Goal: Feedback & Contribution: Leave review/rating

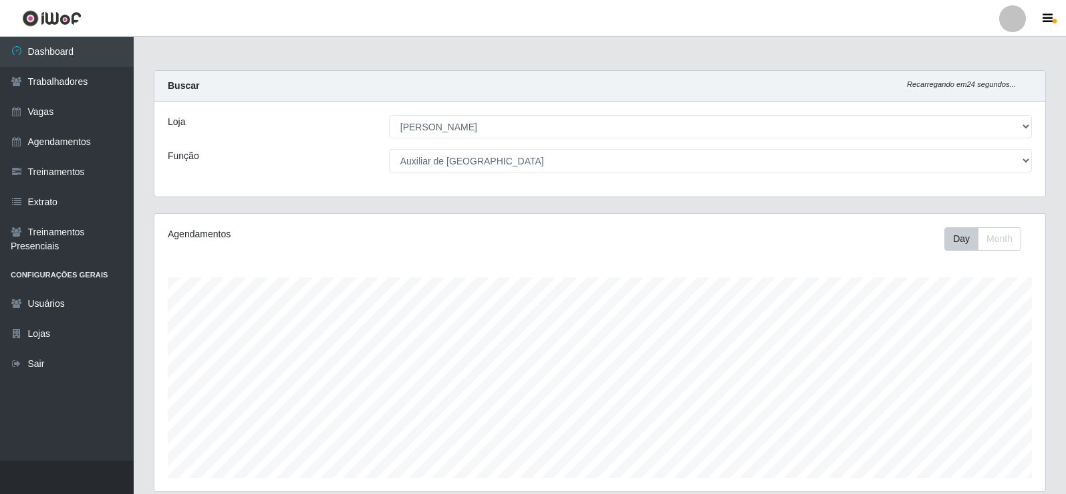
select select "430"
select select "75"
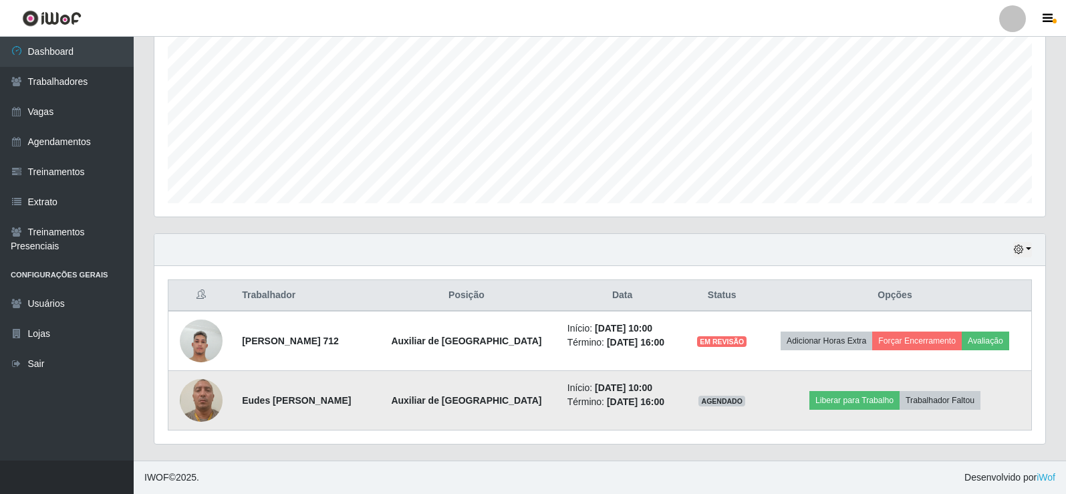
scroll to position [277, 891]
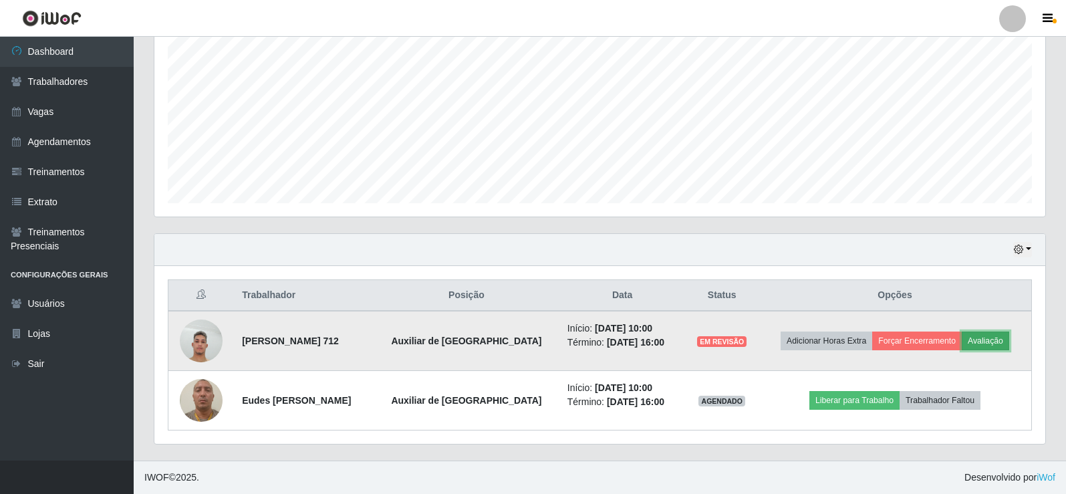
click at [988, 340] on button "Avaliação" at bounding box center [985, 340] width 47 height 19
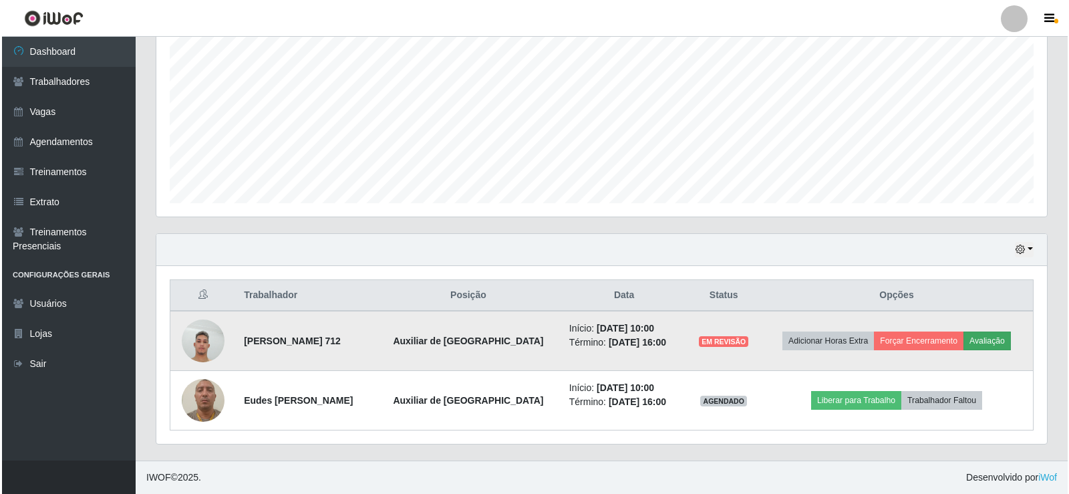
scroll to position [277, 884]
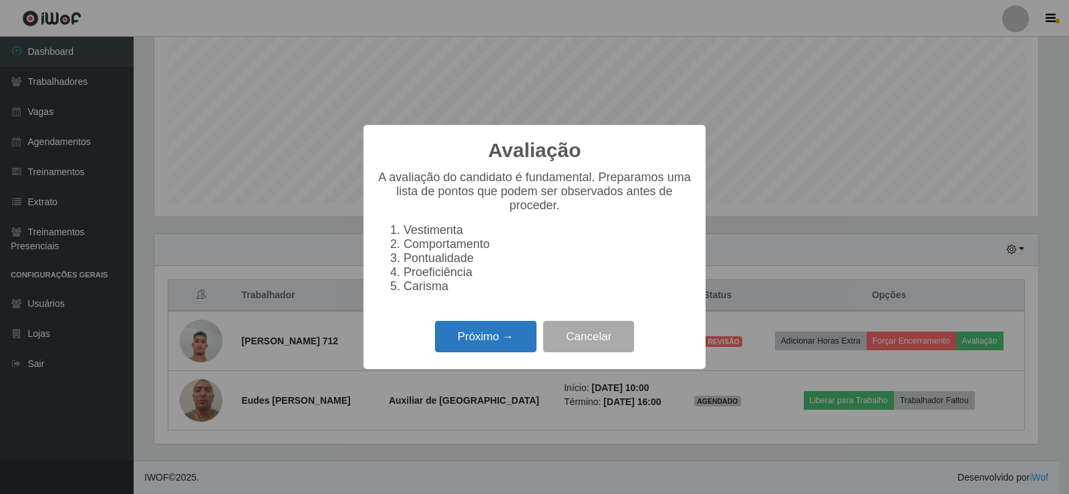
click at [503, 352] on button "Próximo →" at bounding box center [486, 336] width 102 height 31
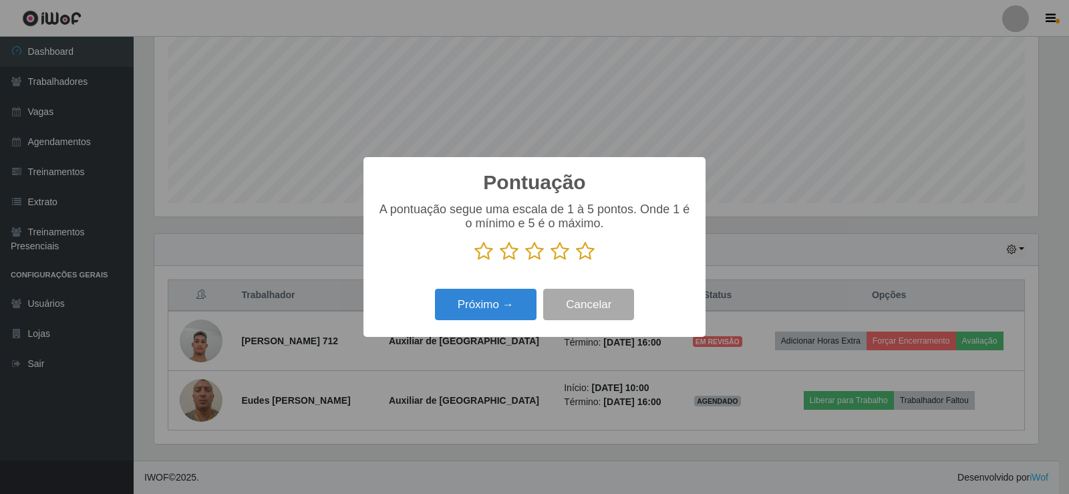
scroll to position [668019, 667412]
click at [584, 252] on icon at bounding box center [585, 251] width 19 height 20
click at [576, 261] on input "radio" at bounding box center [576, 261] width 0 height 0
click at [491, 303] on button "Próximo →" at bounding box center [486, 304] width 102 height 31
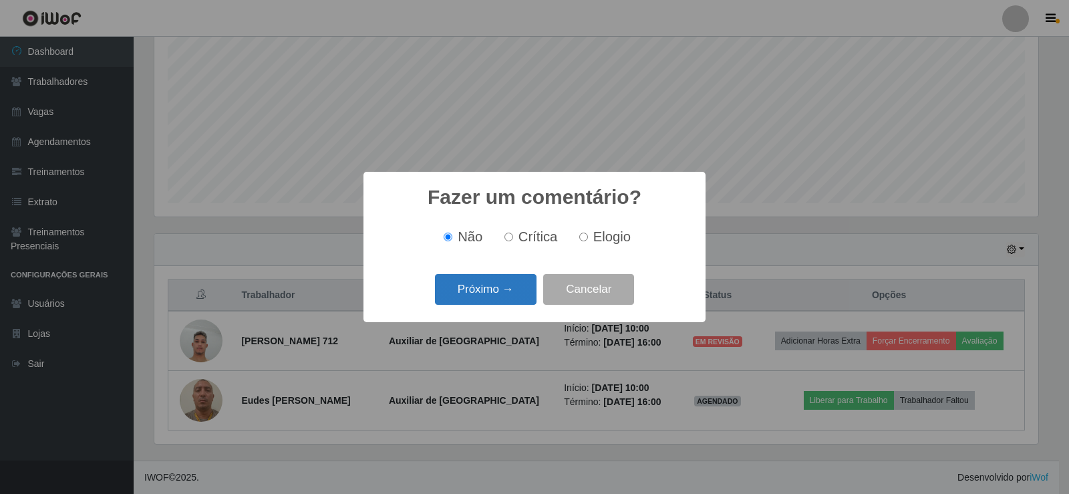
click at [507, 287] on button "Próximo →" at bounding box center [486, 289] width 102 height 31
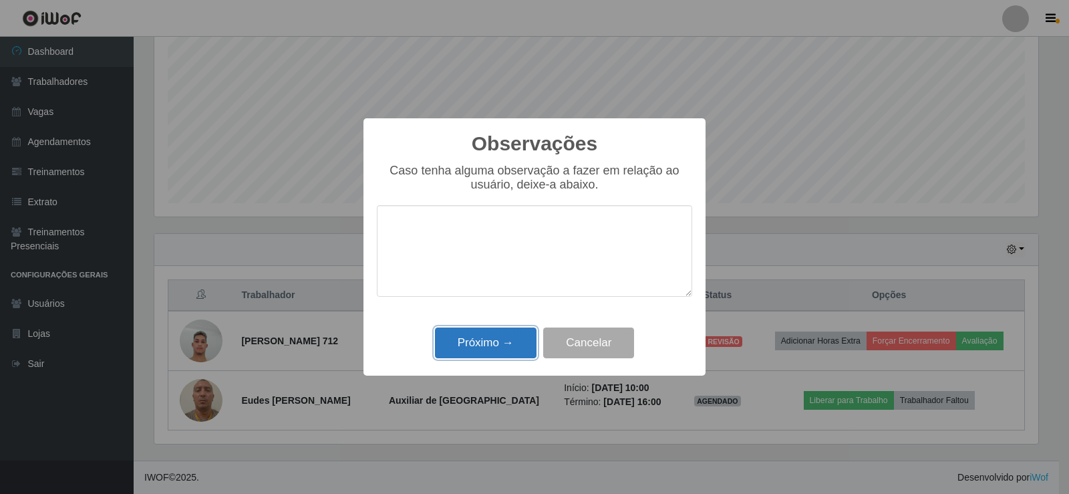
click at [501, 340] on button "Próximo →" at bounding box center [486, 342] width 102 height 31
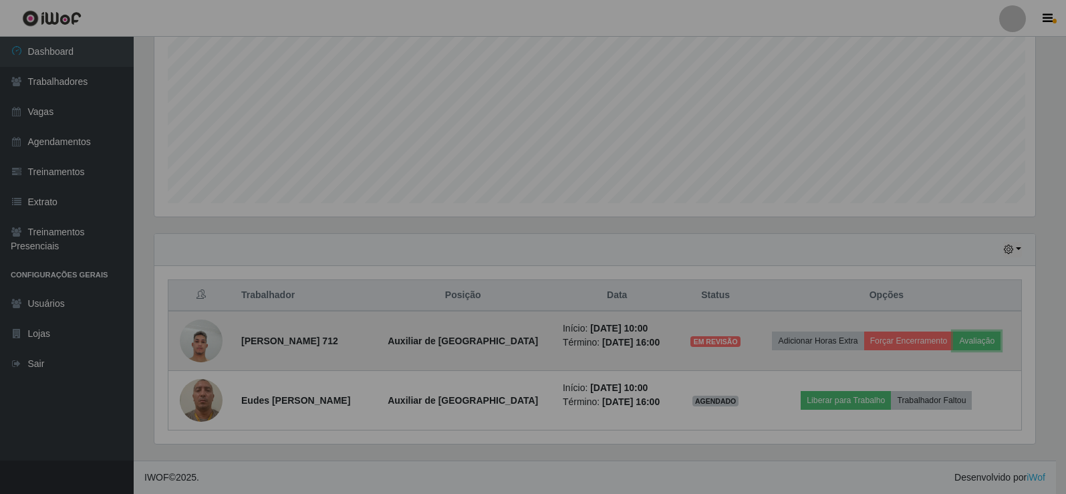
scroll to position [277, 891]
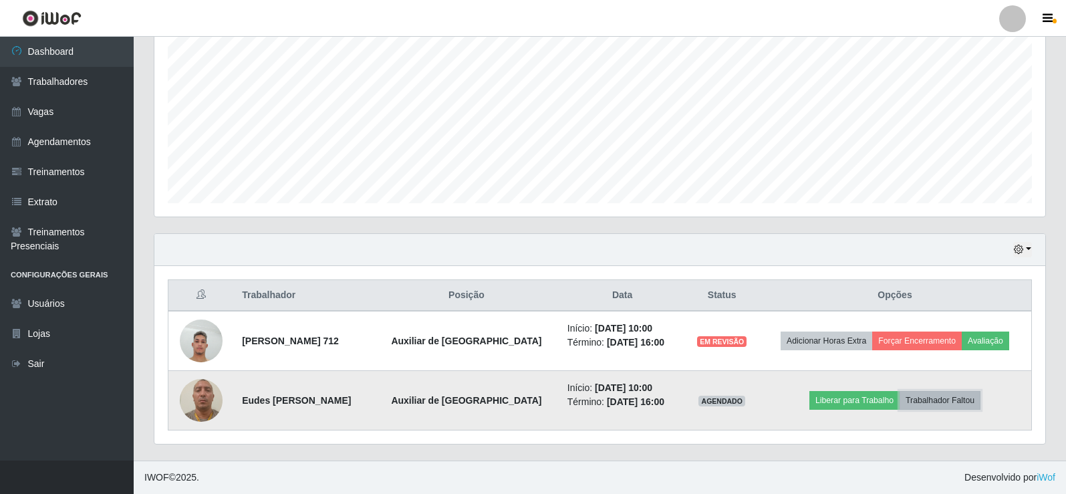
click at [953, 402] on button "Trabalhador Faltou" at bounding box center [940, 400] width 81 height 19
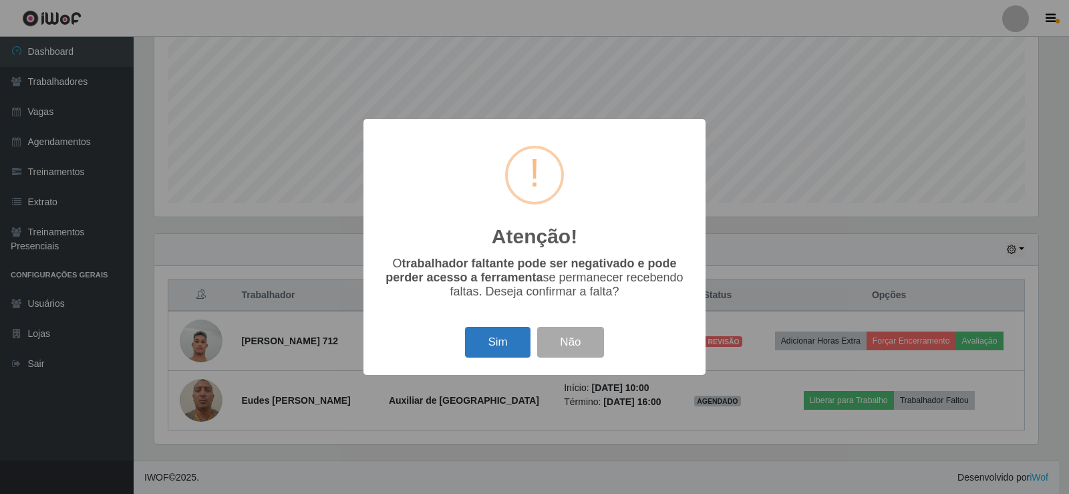
click at [502, 336] on button "Sim" at bounding box center [497, 342] width 65 height 31
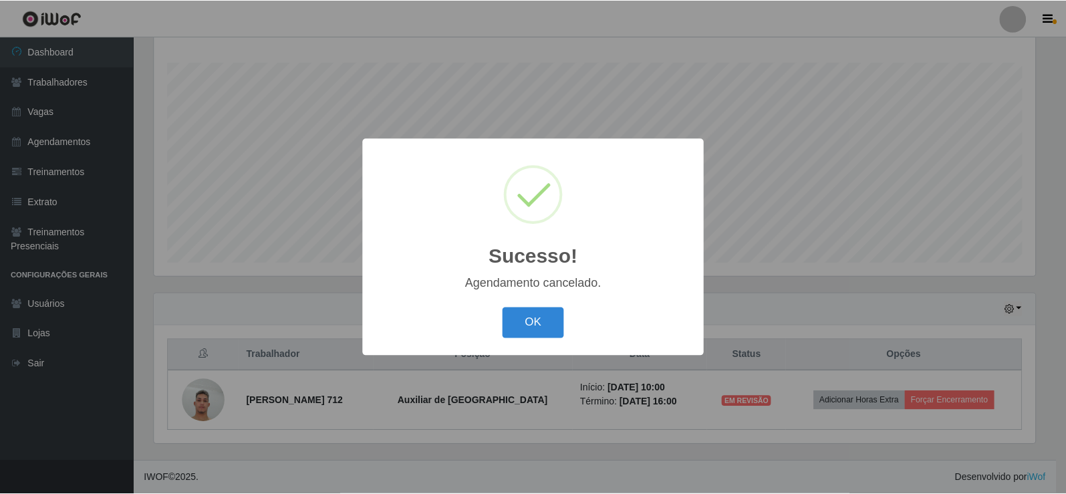
scroll to position [215, 0]
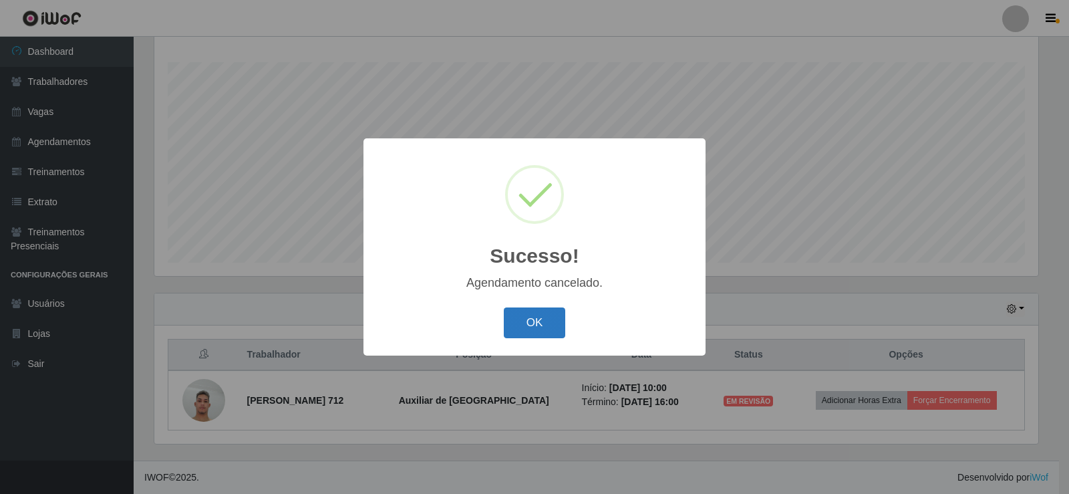
click at [545, 314] on button "OK" at bounding box center [535, 322] width 62 height 31
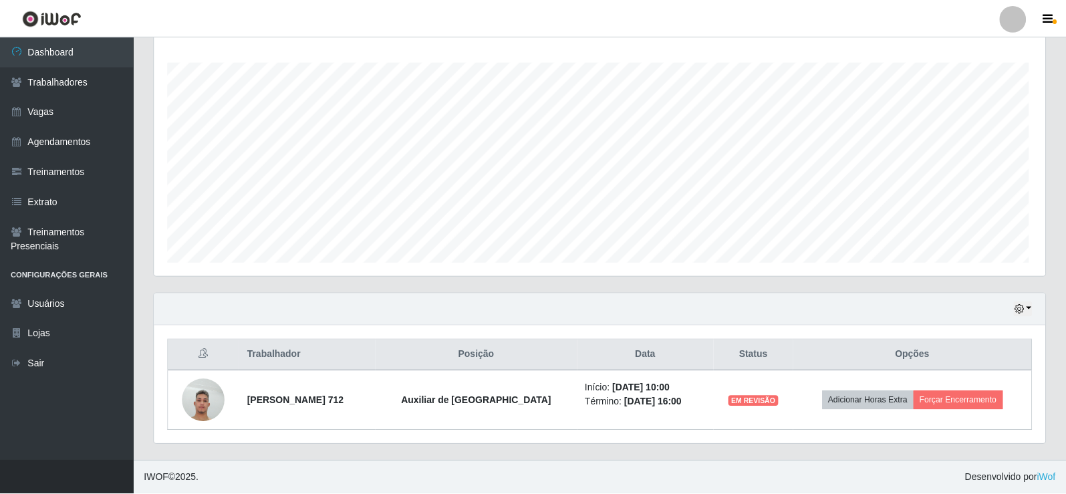
scroll to position [277, 891]
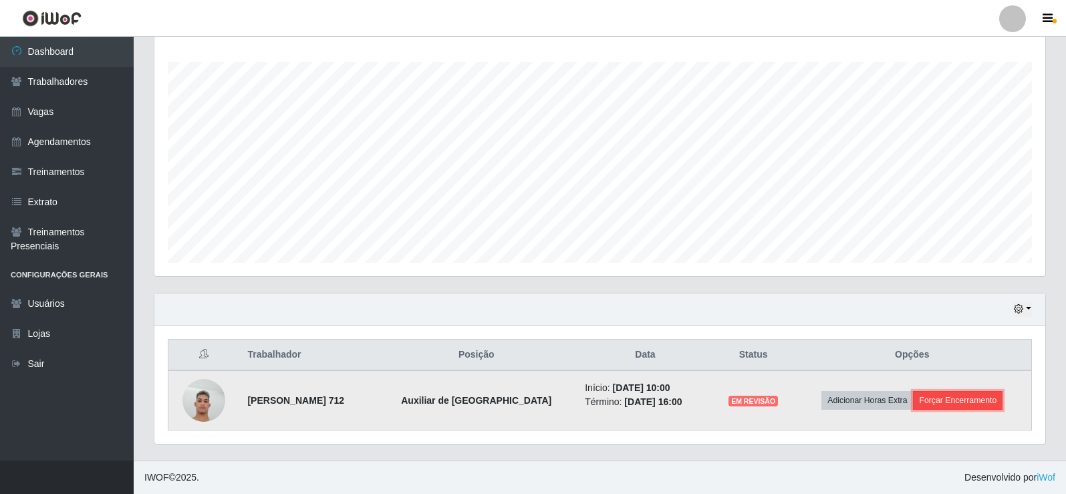
click at [950, 399] on button "Forçar Encerramento" at bounding box center [958, 400] width 90 height 19
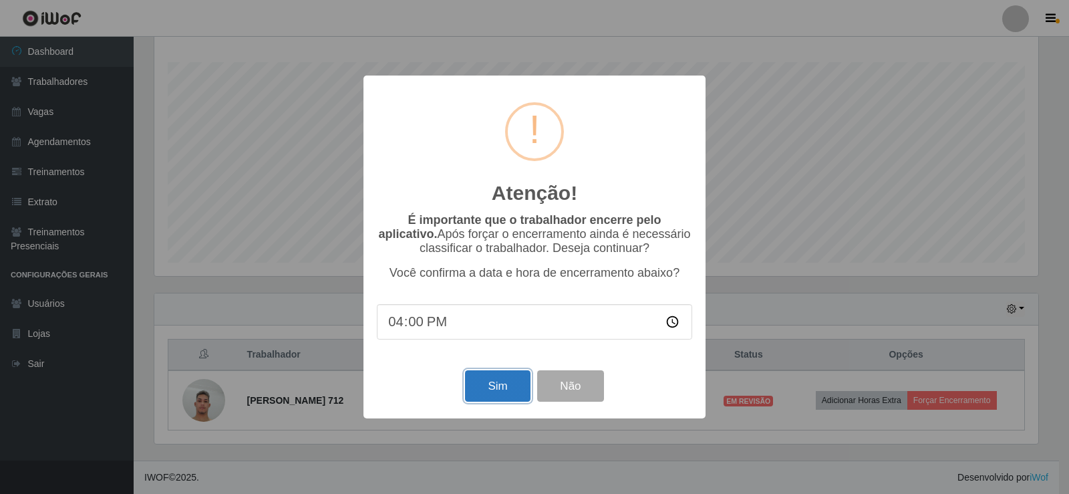
click at [509, 378] on button "Sim" at bounding box center [497, 385] width 65 height 31
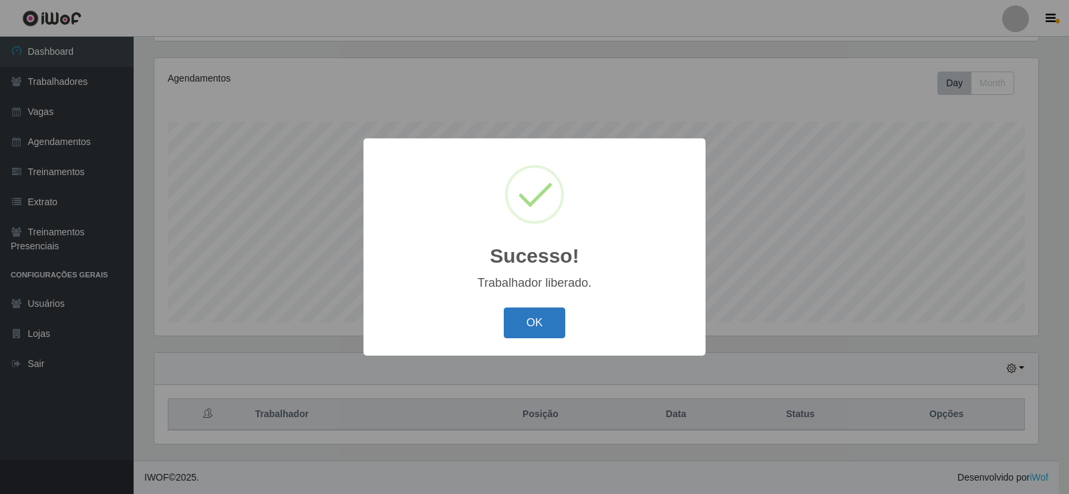
click at [532, 328] on button "OK" at bounding box center [535, 322] width 62 height 31
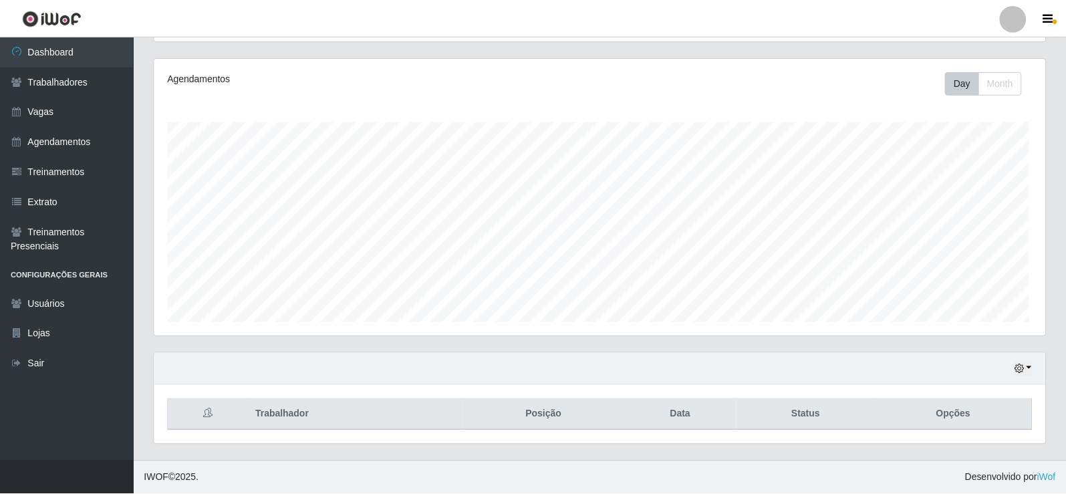
scroll to position [277, 891]
